Goal: Connect with others: Connect with others

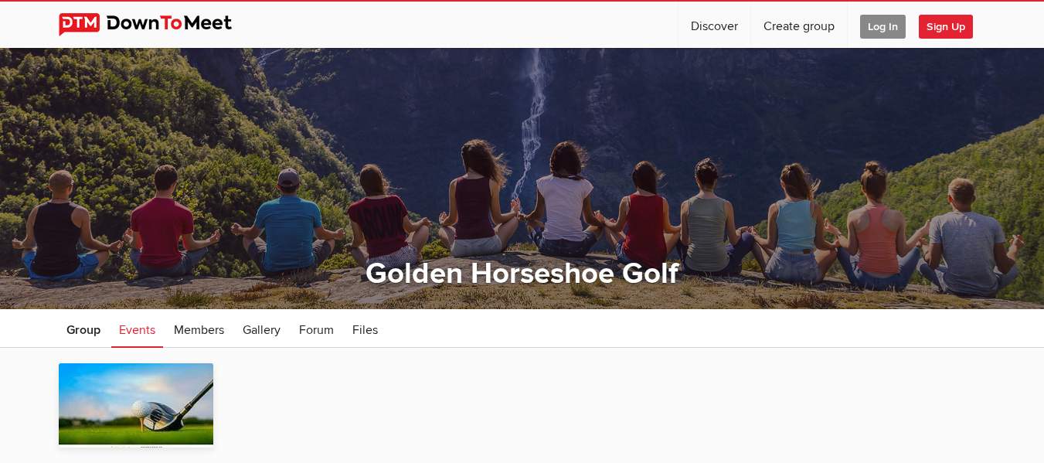
scroll to position [154, 0]
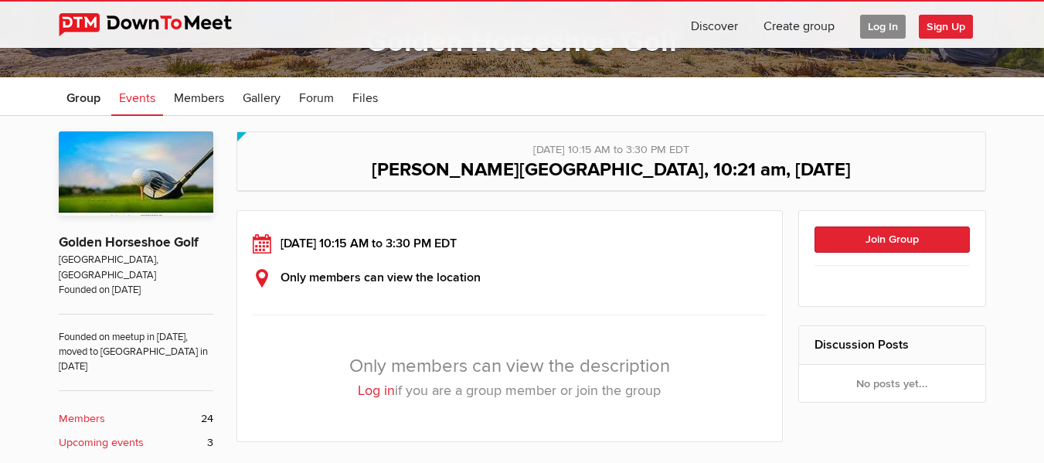
scroll to position [309, 0]
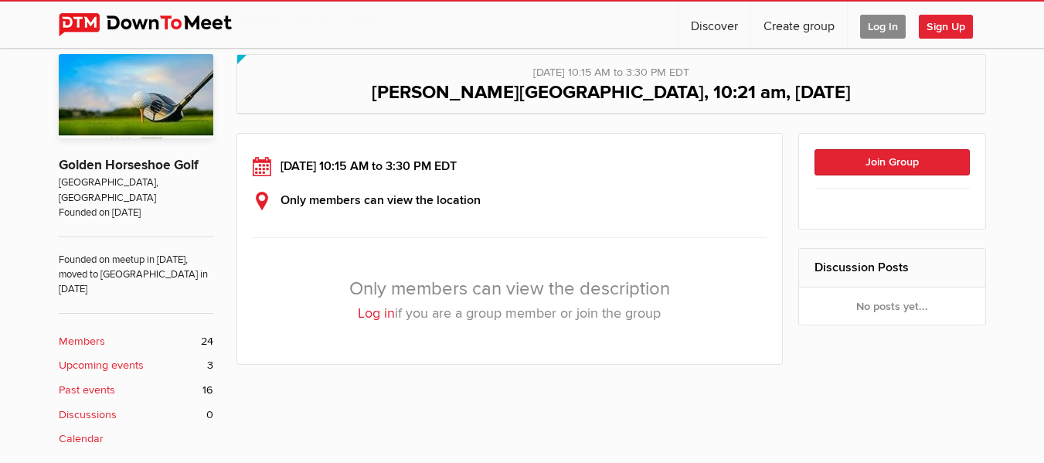
click at [375, 318] on link "Log in" at bounding box center [376, 312] width 37 height 17
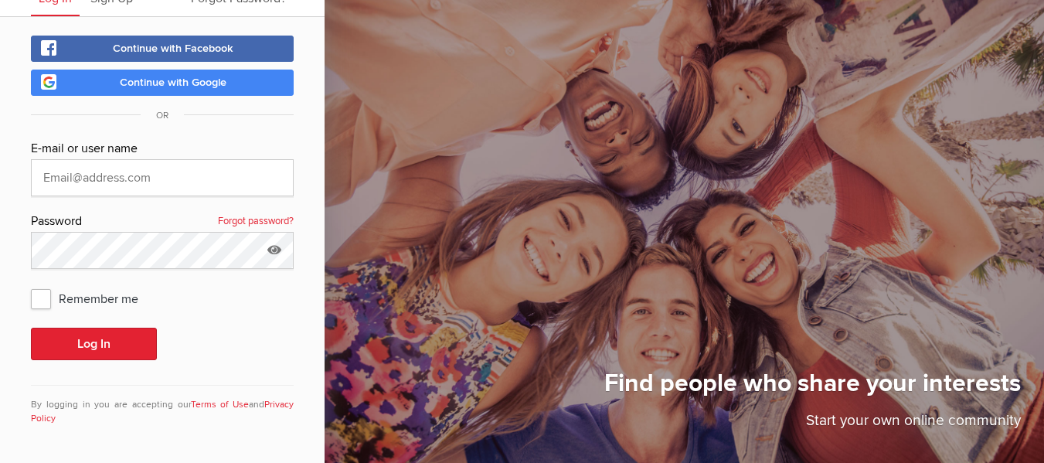
scroll to position [70, 0]
type input "[EMAIL_ADDRESS][DOMAIN_NAME]"
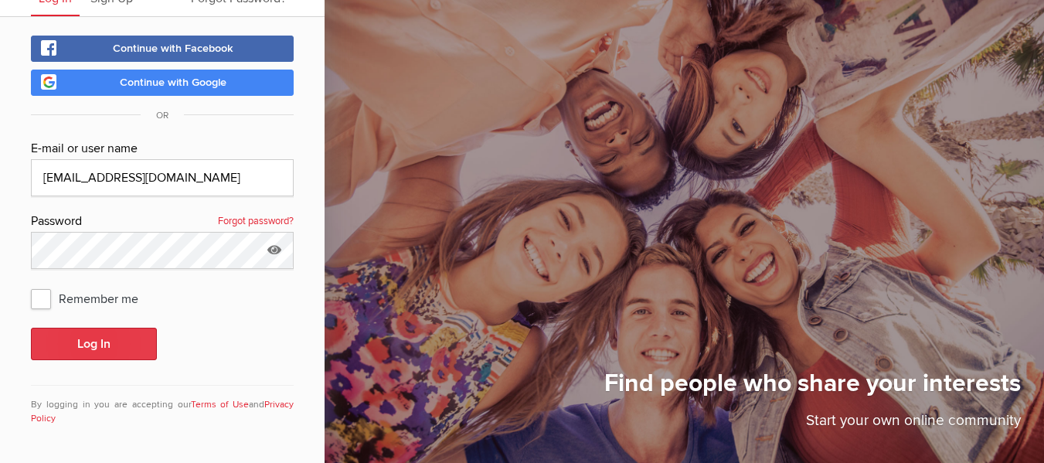
click at [107, 343] on button "Log In" at bounding box center [94, 344] width 126 height 32
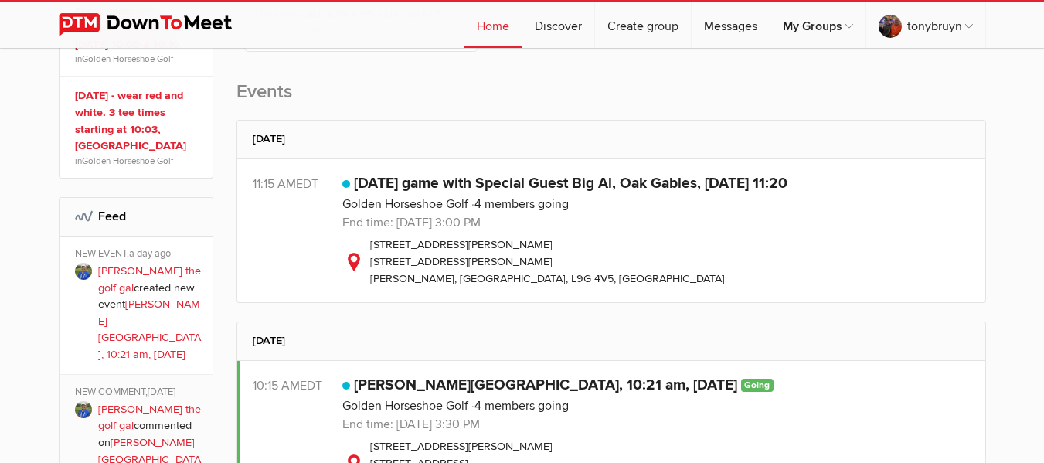
scroll to position [541, 0]
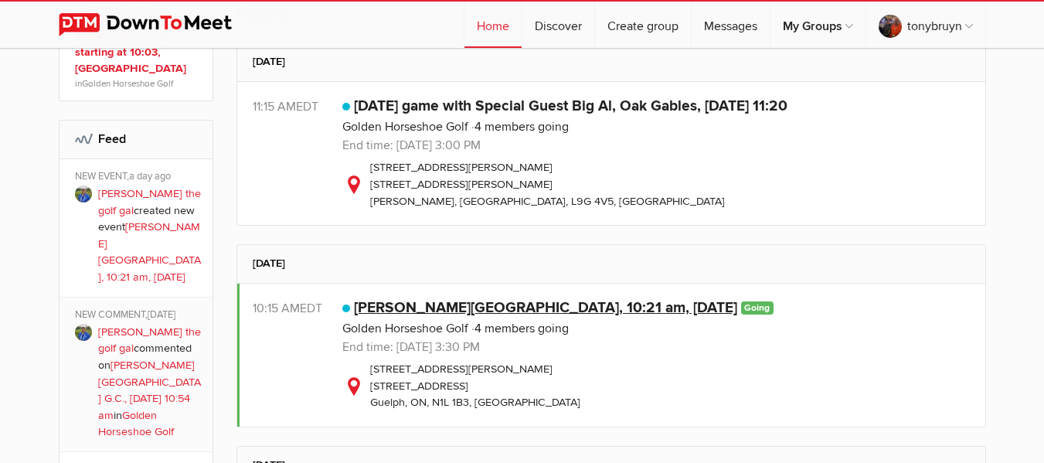
click at [524, 312] on link "[PERSON_NAME][GEOGRAPHIC_DATA], 10:21 am, [DATE]" at bounding box center [545, 307] width 383 height 19
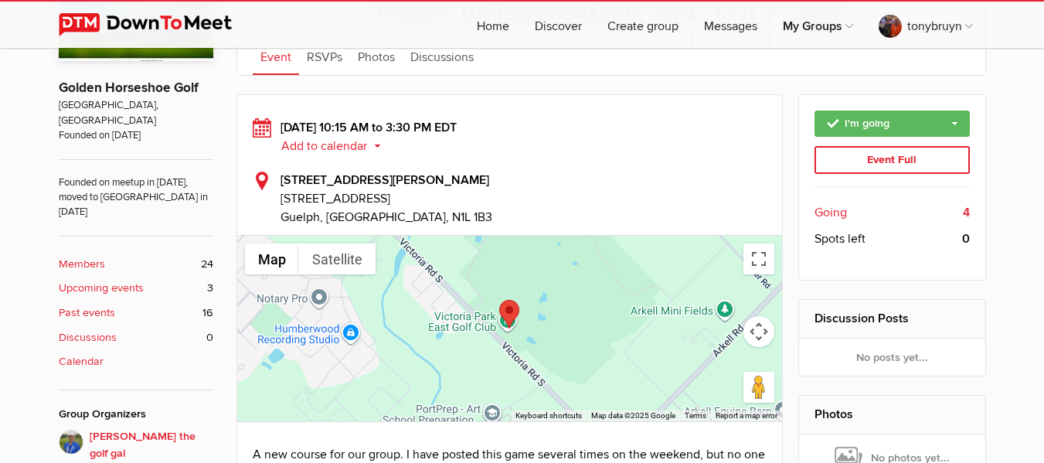
scroll to position [463, 0]
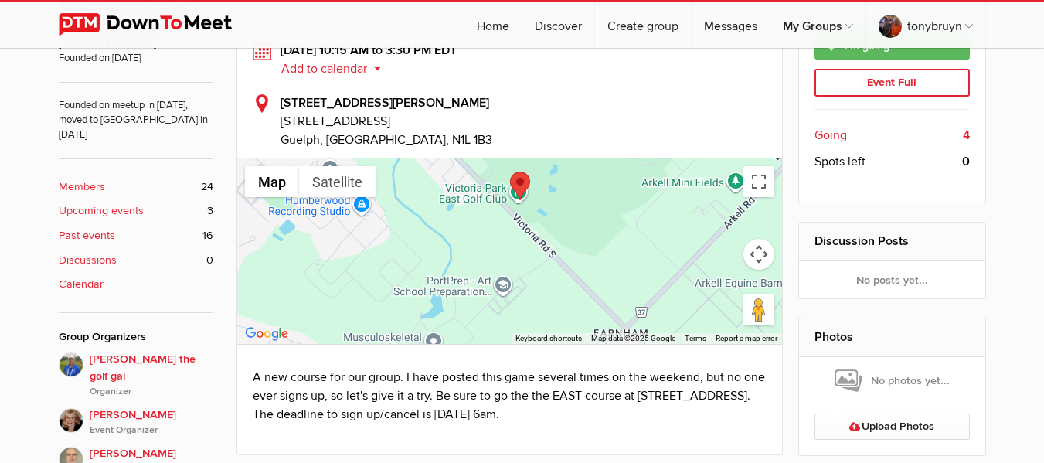
drag, startPoint x: 573, startPoint y: 280, endPoint x: 589, endPoint y: 216, distance: 66.1
click at [589, 216] on div at bounding box center [509, 250] width 545 height 185
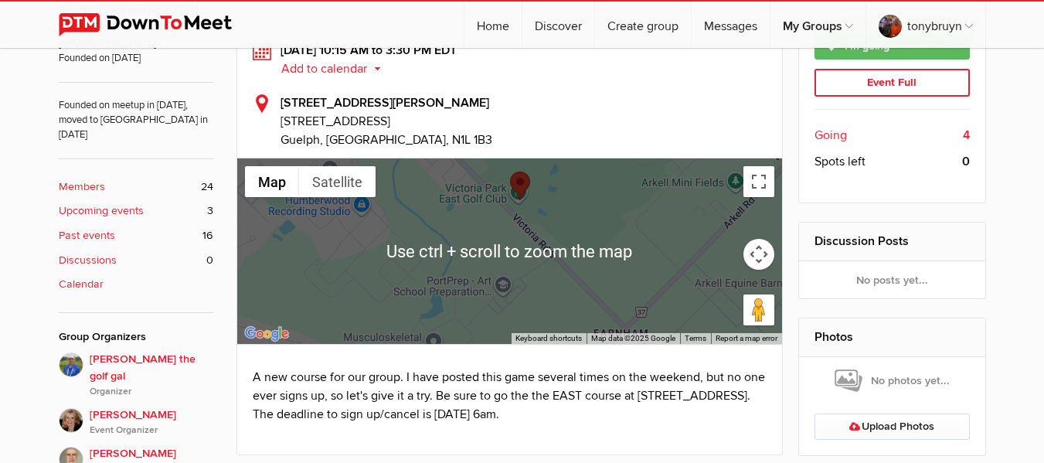
scroll to position [541, 0]
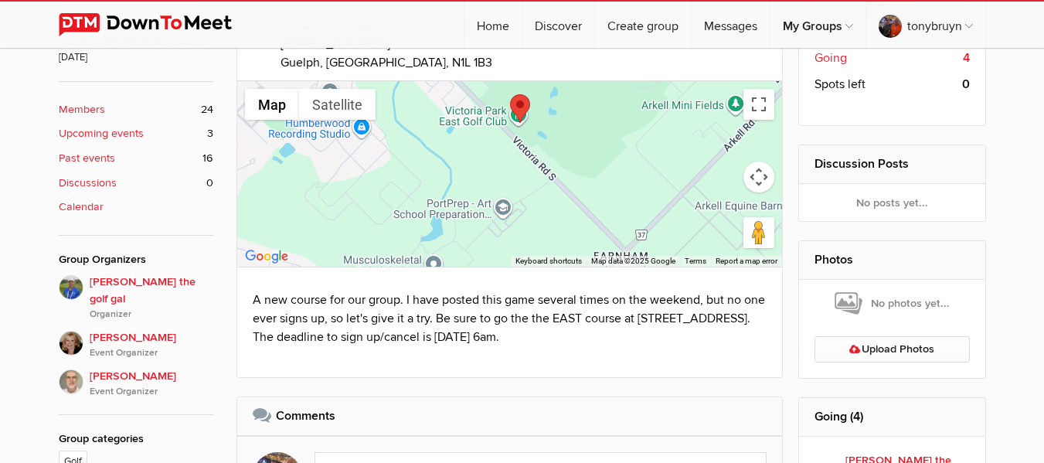
click at [765, 121] on div at bounding box center [509, 173] width 545 height 185
click at [765, 105] on button "Toggle fullscreen view" at bounding box center [758, 104] width 31 height 31
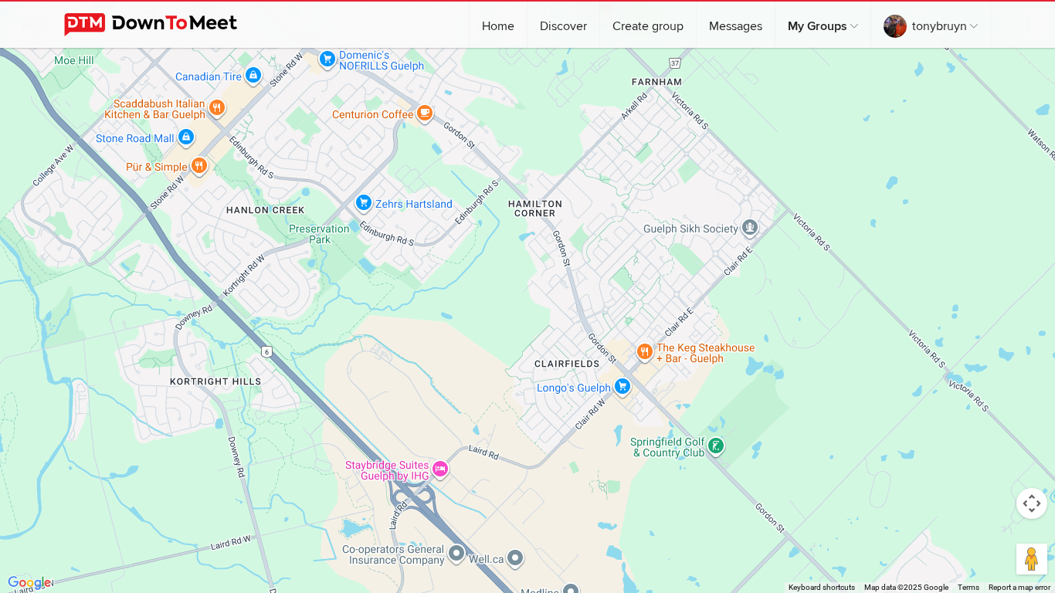
drag, startPoint x: 709, startPoint y: 503, endPoint x: 686, endPoint y: 198, distance: 306.0
click at [686, 198] on div at bounding box center [527, 296] width 1055 height 593
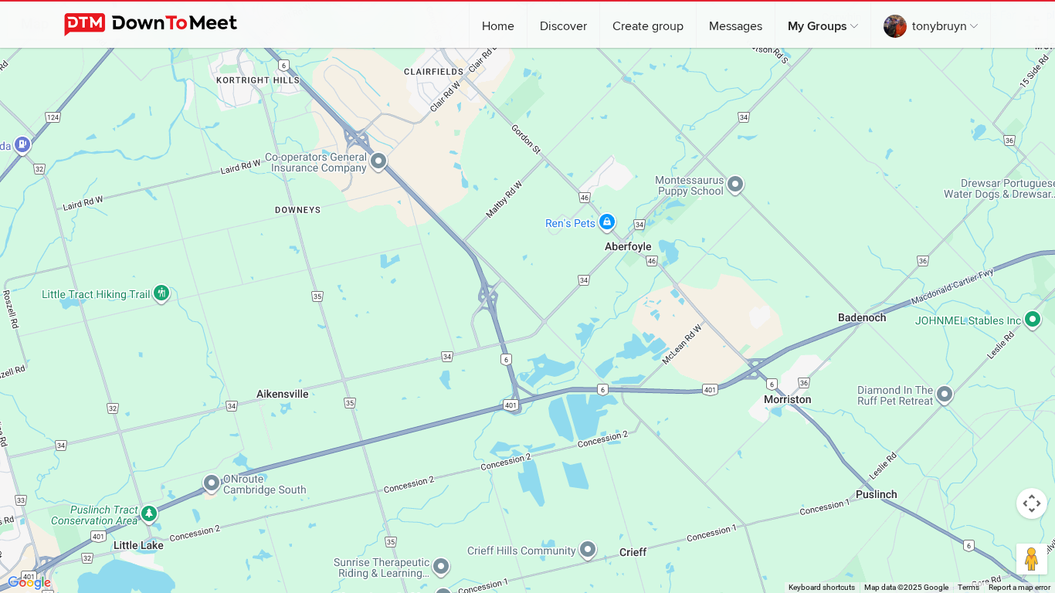
drag, startPoint x: 613, startPoint y: 514, endPoint x: 507, endPoint y: 192, distance: 339.8
click at [507, 192] on div at bounding box center [527, 296] width 1055 height 593
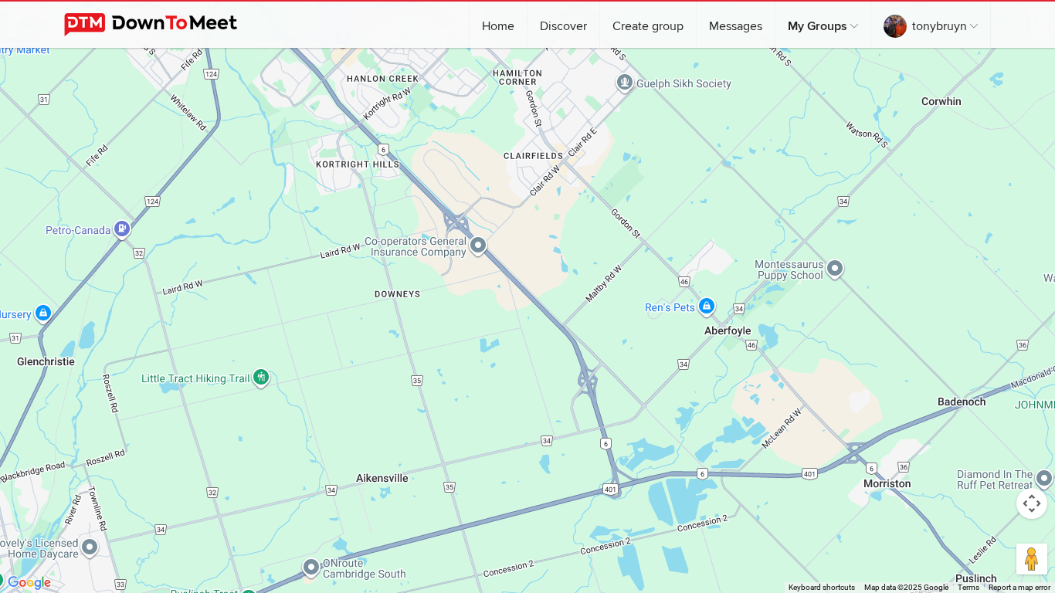
drag, startPoint x: 548, startPoint y: 513, endPoint x: 646, endPoint y: 592, distance: 126.3
click at [646, 462] on div at bounding box center [527, 296] width 1055 height 593
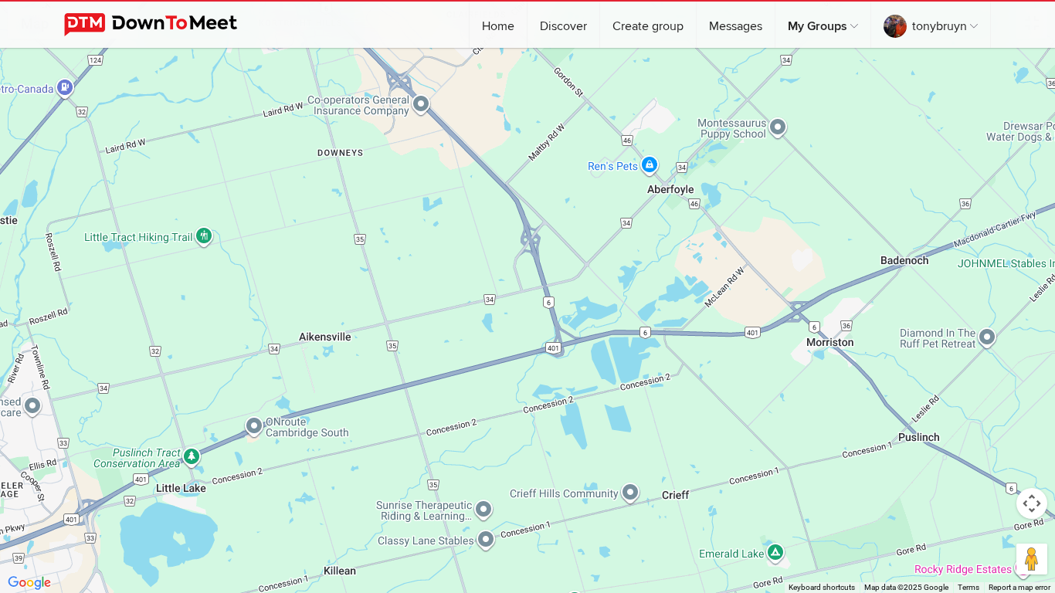
drag, startPoint x: 331, startPoint y: 215, endPoint x: 274, endPoint y: 75, distance: 151.0
click at [274, 75] on div at bounding box center [527, 296] width 1055 height 593
click at [579, 462] on div at bounding box center [527, 296] width 1055 height 593
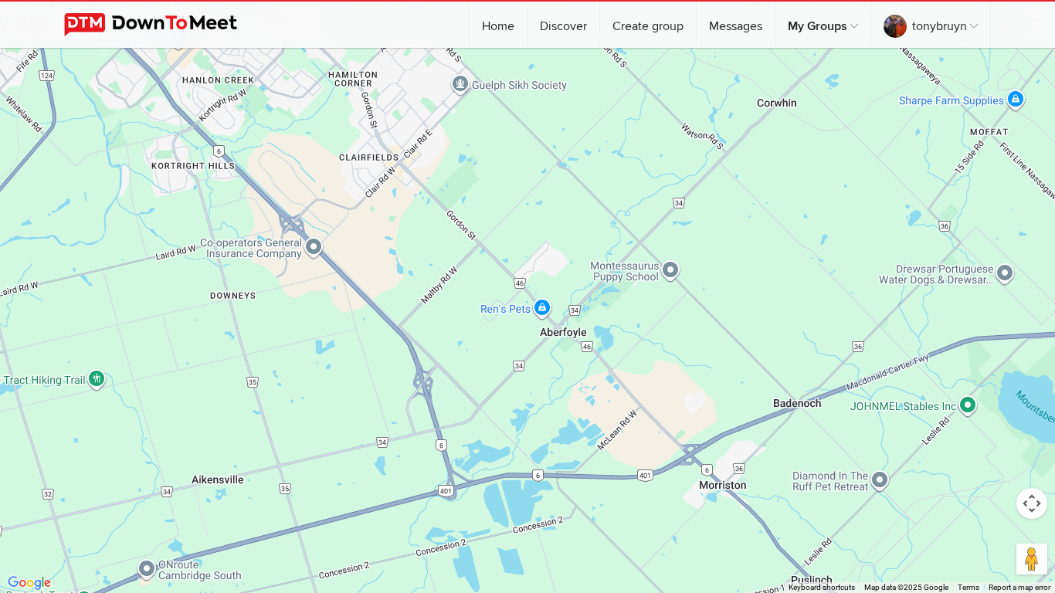
drag, startPoint x: 762, startPoint y: 447, endPoint x: 653, endPoint y: 592, distance: 181.5
click at [653, 462] on div at bounding box center [527, 296] width 1055 height 593
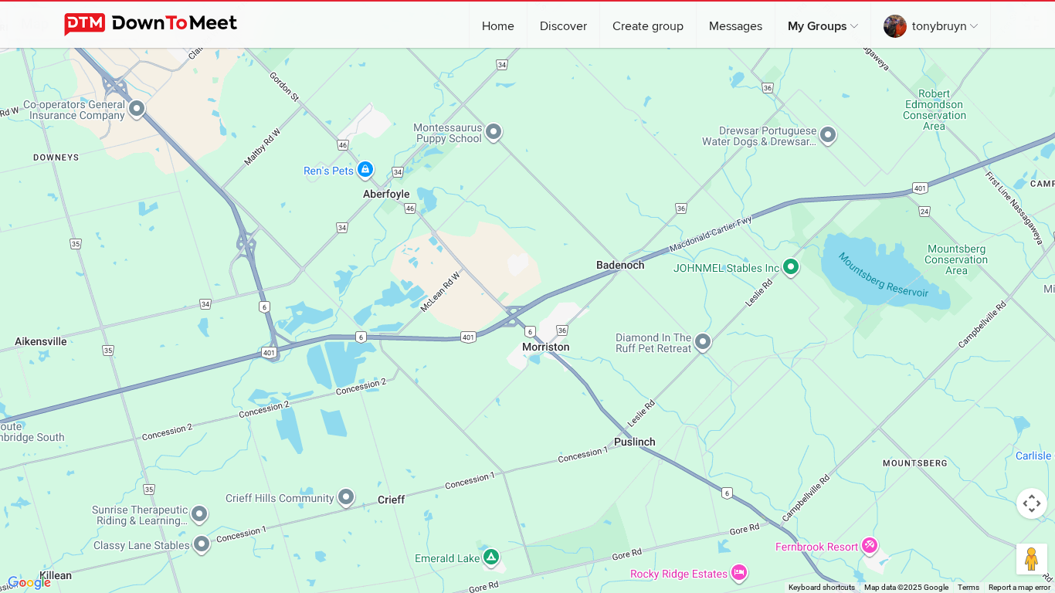
drag, startPoint x: 616, startPoint y: 137, endPoint x: 440, endPoint y: 0, distance: 223.6
click at [440, 0] on div at bounding box center [527, 296] width 1055 height 593
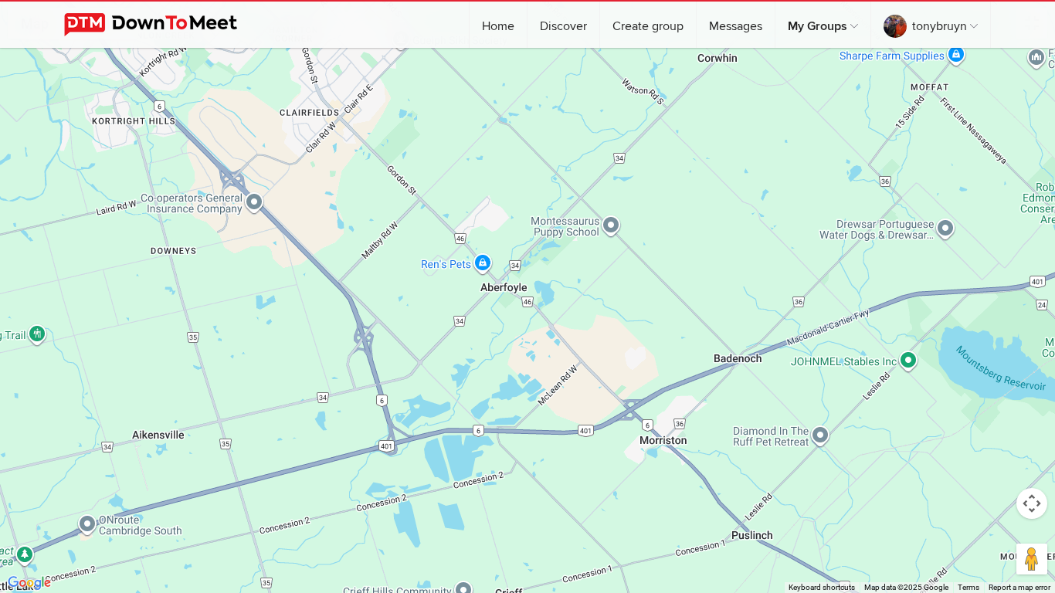
drag, startPoint x: 375, startPoint y: 95, endPoint x: 494, endPoint y: 192, distance: 153.1
click at [494, 192] on div at bounding box center [527, 296] width 1055 height 593
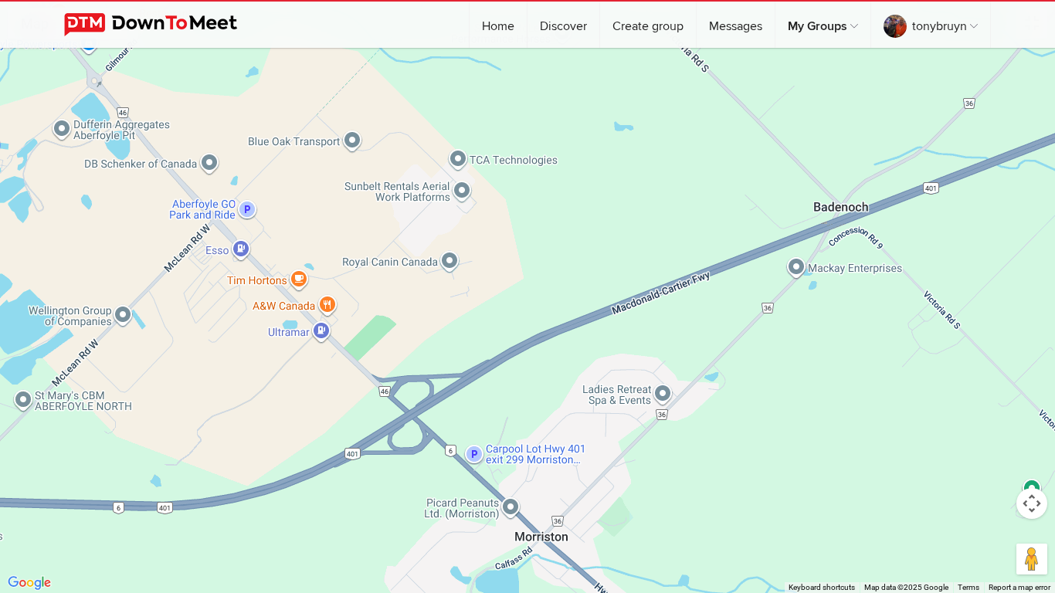
drag, startPoint x: 873, startPoint y: 168, endPoint x: 855, endPoint y: 310, distance: 143.2
click at [855, 310] on div at bounding box center [527, 296] width 1055 height 593
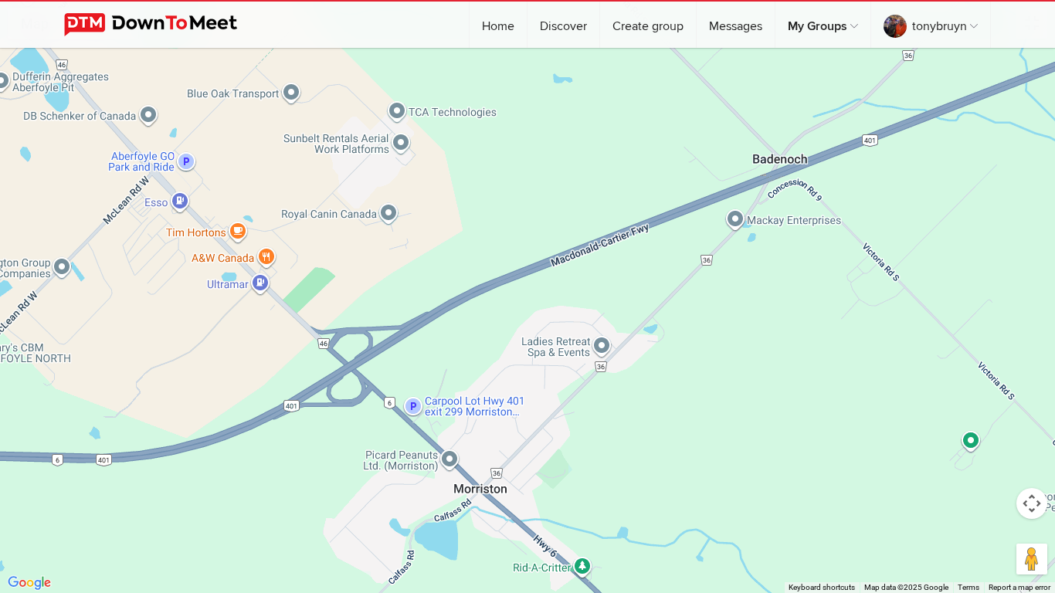
drag, startPoint x: 932, startPoint y: 443, endPoint x: 871, endPoint y: 393, distance: 79.1
click at [871, 393] on div at bounding box center [527, 296] width 1055 height 593
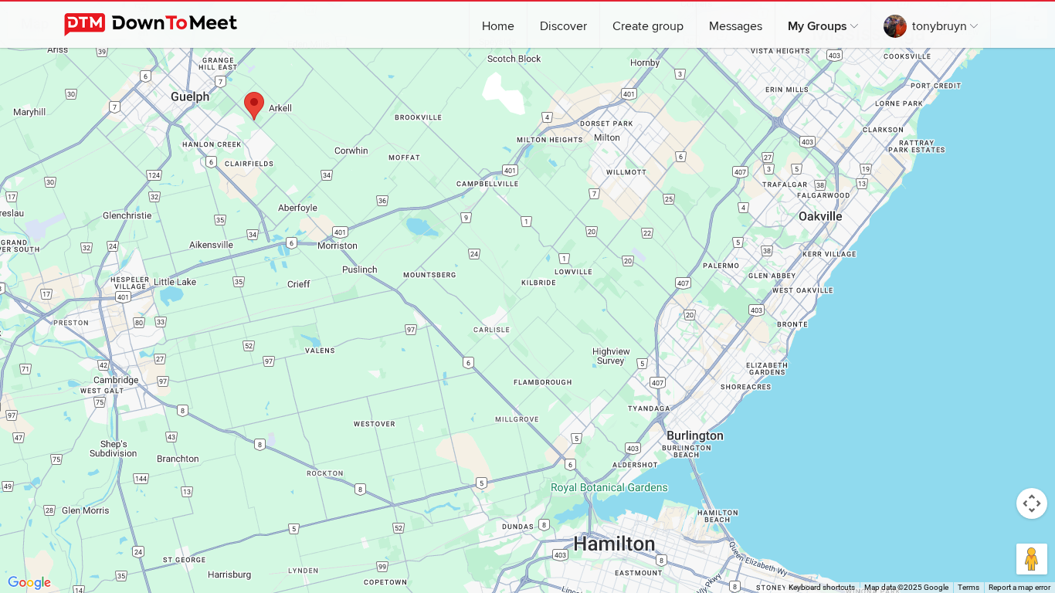
click at [244, 92] on area at bounding box center [244, 92] width 0 height 0
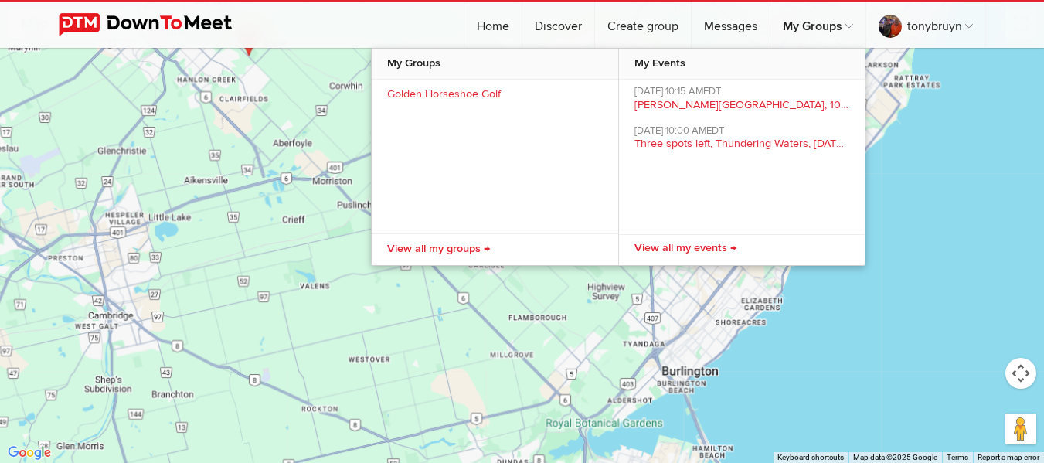
scroll to position [772, 0]
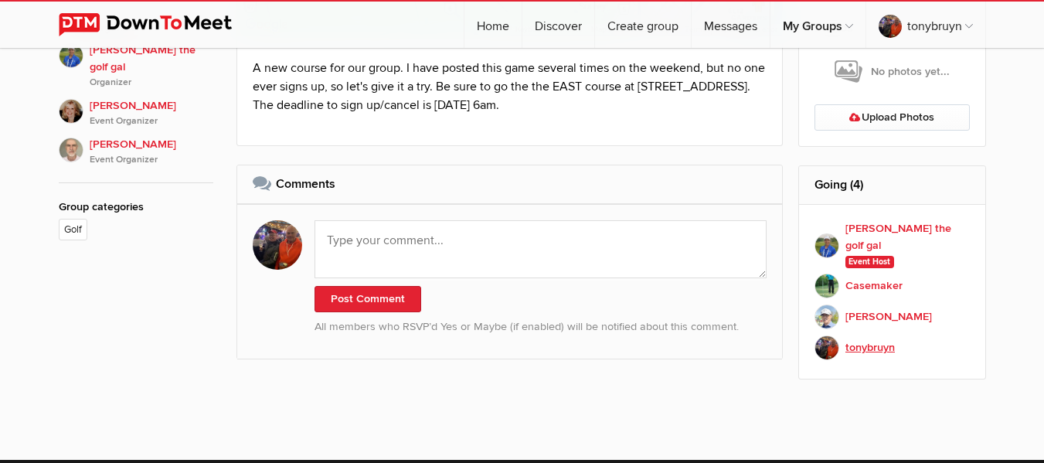
click at [877, 339] on b "tonybruyn" at bounding box center [869, 347] width 49 height 17
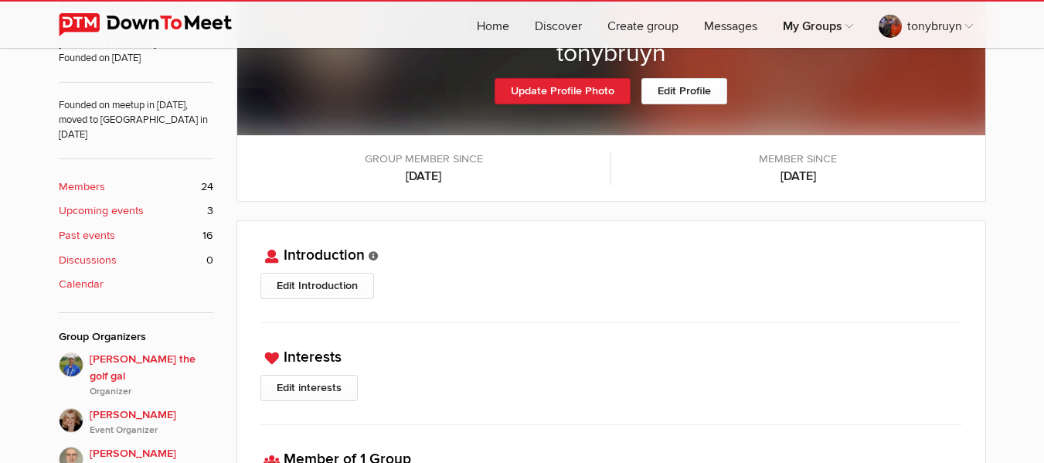
scroll to position [618, 0]
